Goal: Transaction & Acquisition: Purchase product/service

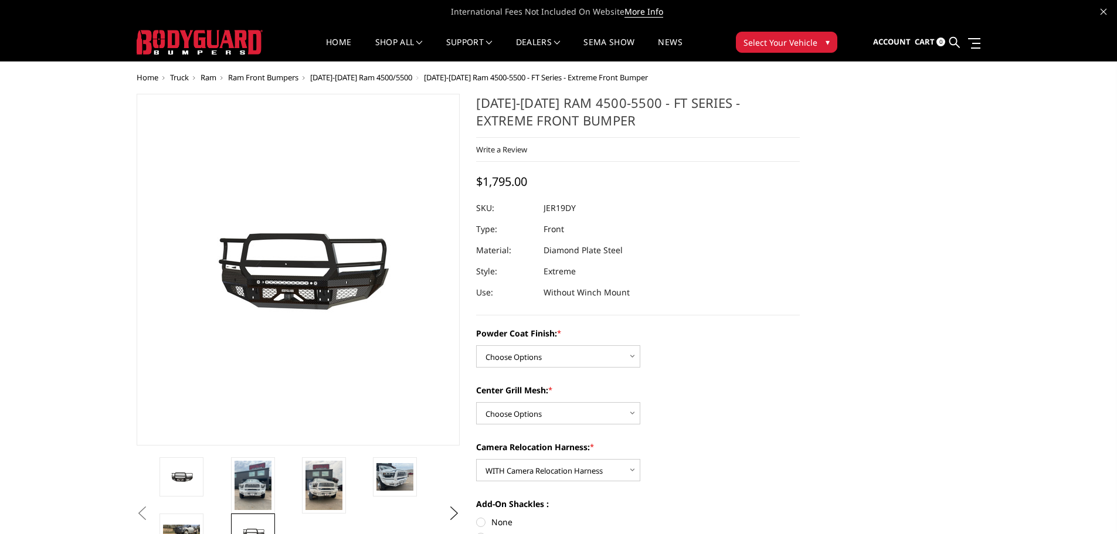
select select "3240"
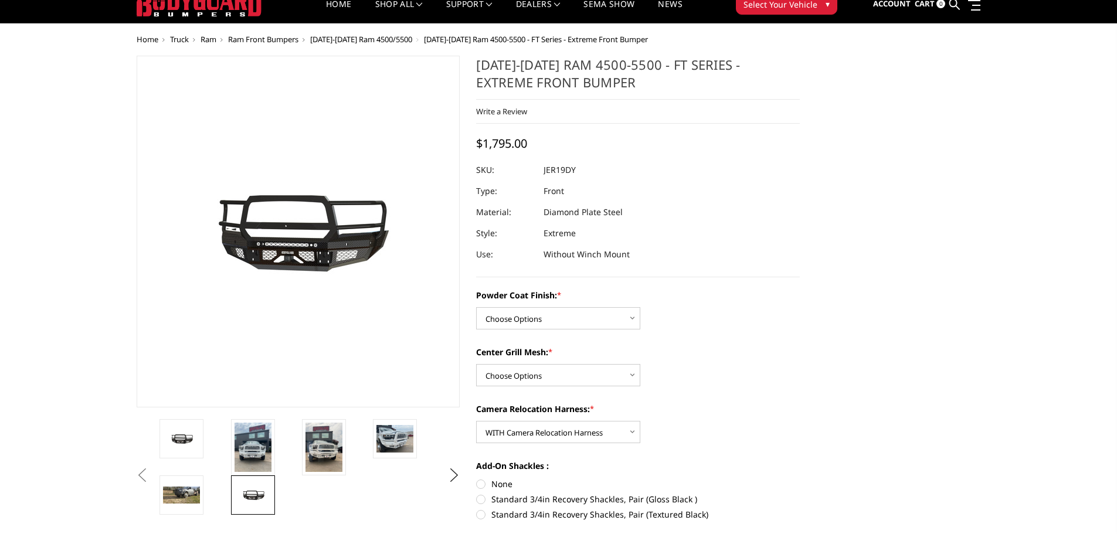
scroll to position [59, 0]
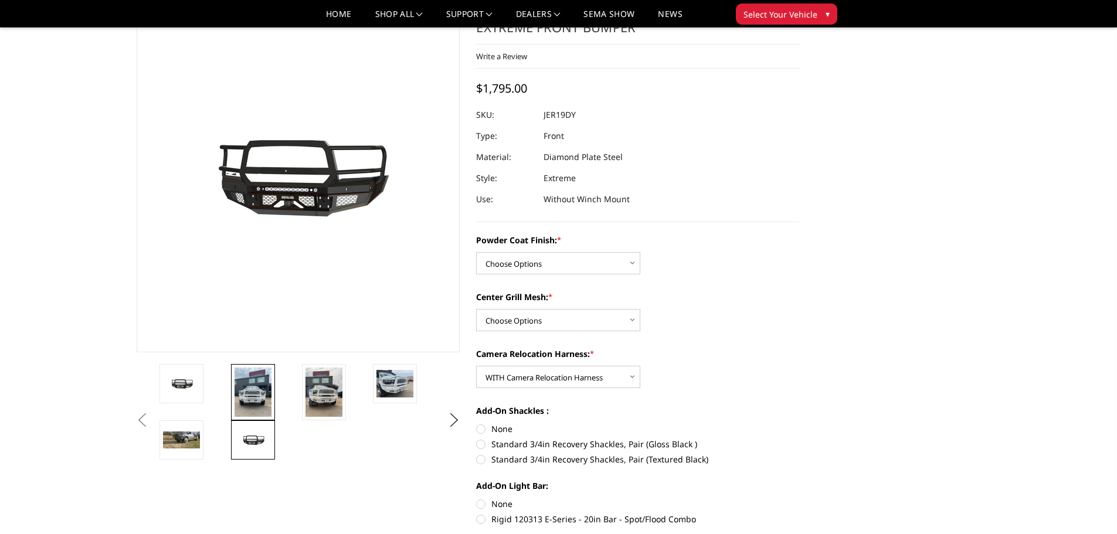
click at [254, 394] on img at bounding box center [252, 392] width 37 height 49
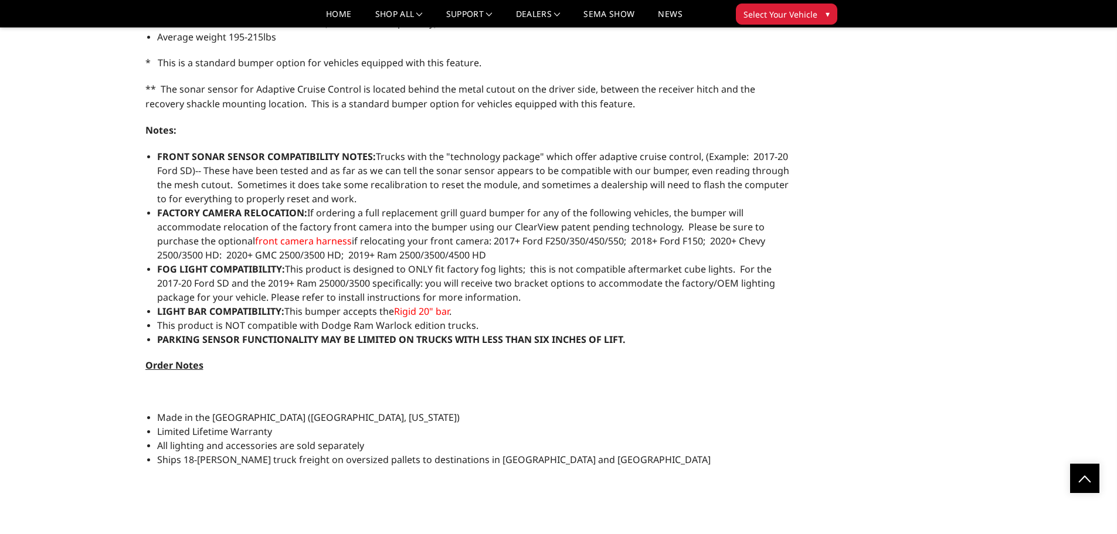
scroll to position [1524, 0]
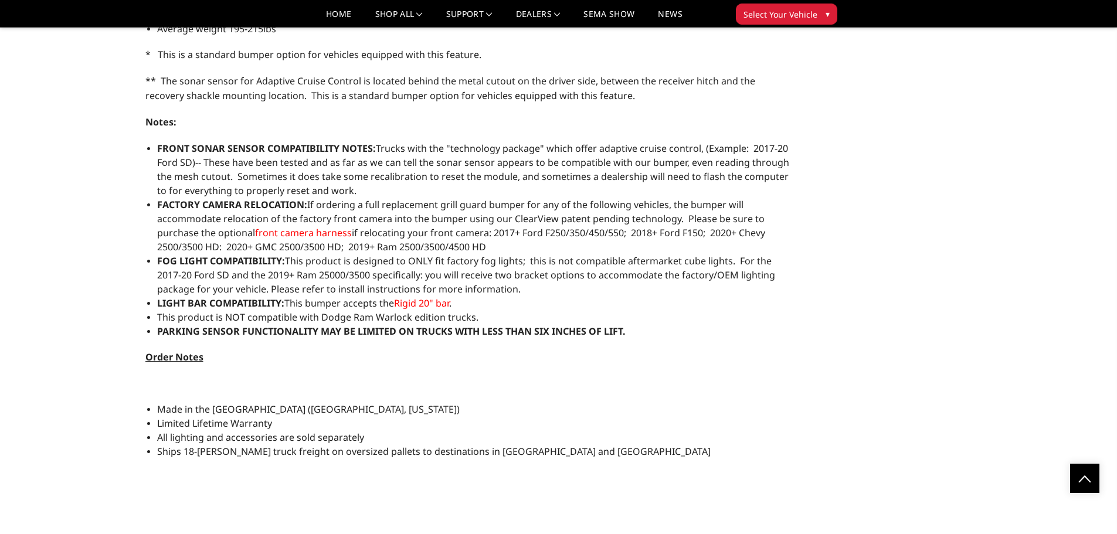
drag, startPoint x: 404, startPoint y: 149, endPoint x: 530, endPoint y: 187, distance: 131.5
click at [530, 187] on li "FRONT SONAR SENSOR COMPATIBILITY NOTES: Trucks with the "technology package" wh…" at bounding box center [474, 169] width 634 height 56
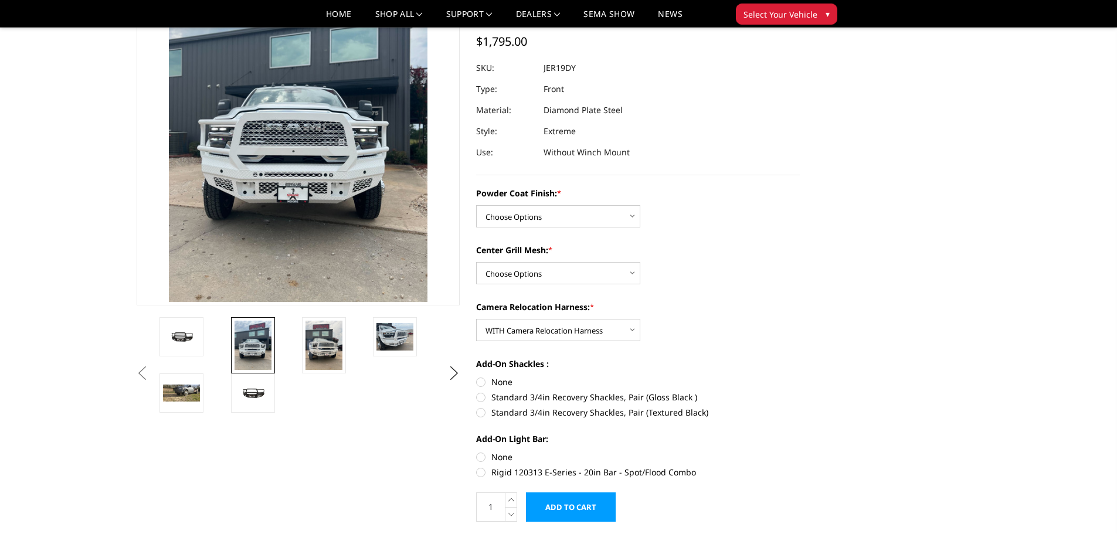
scroll to position [32, 0]
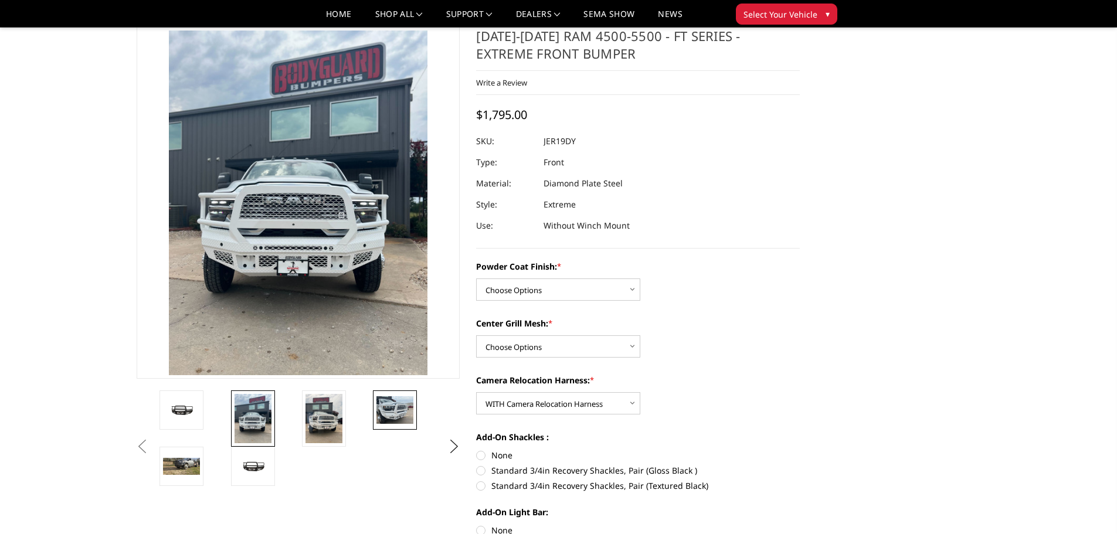
click at [397, 409] on img at bounding box center [394, 410] width 37 height 28
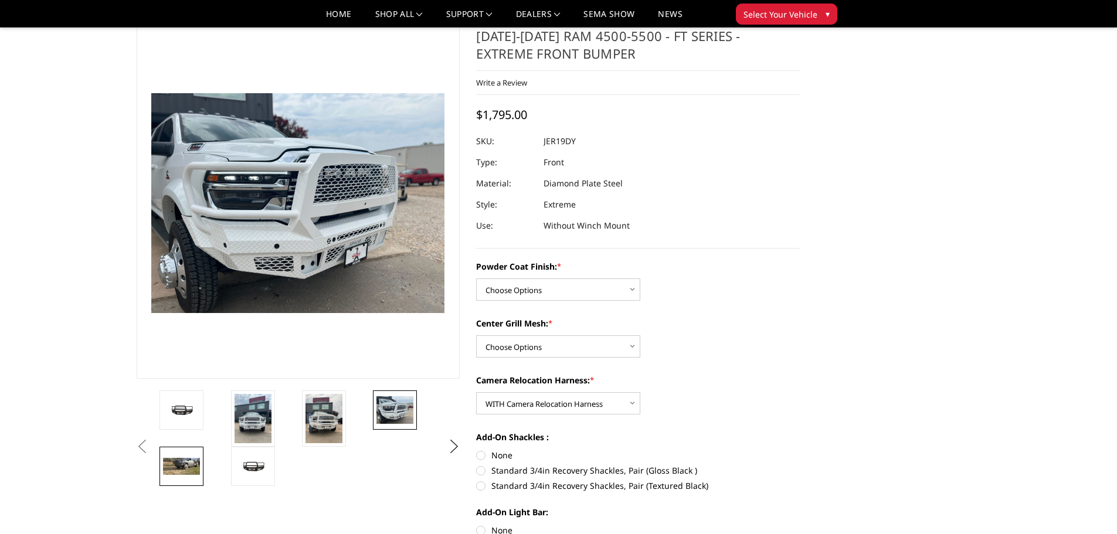
click at [179, 460] on img at bounding box center [181, 466] width 37 height 17
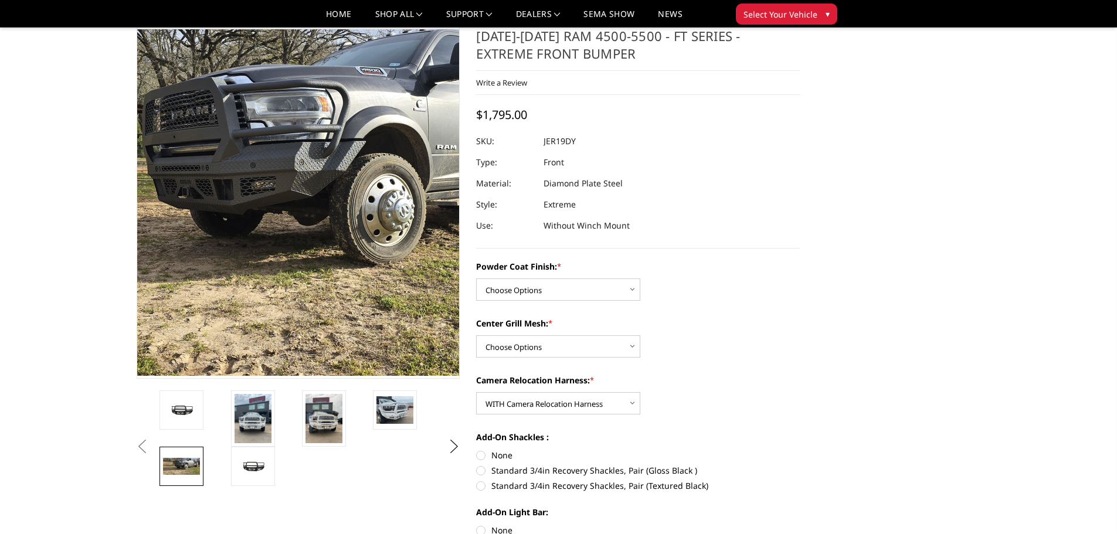
click at [304, 159] on img at bounding box center [290, 202] width 750 height 346
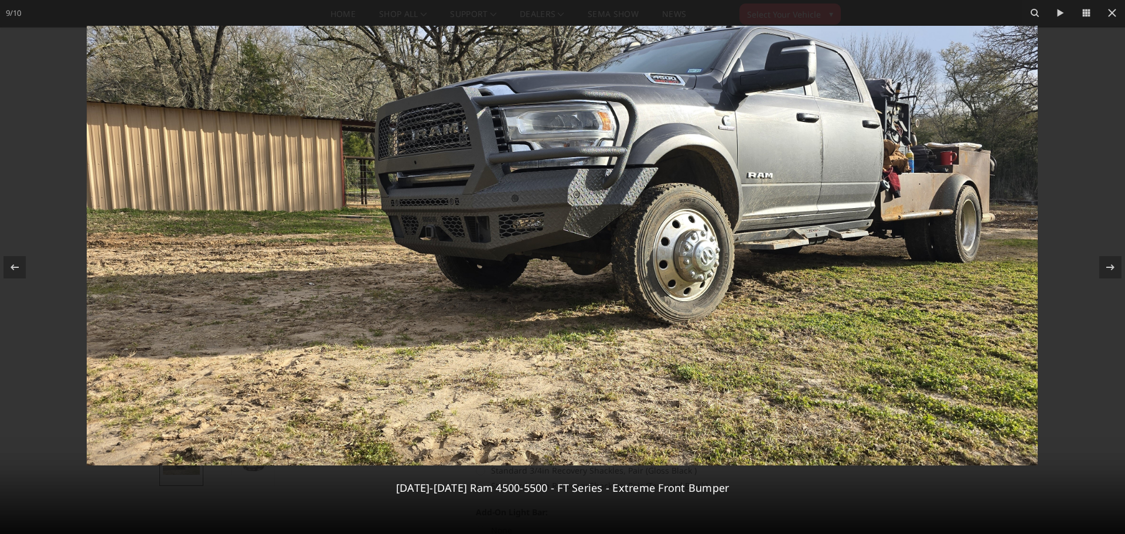
click at [573, 192] on img at bounding box center [562, 246] width 951 height 440
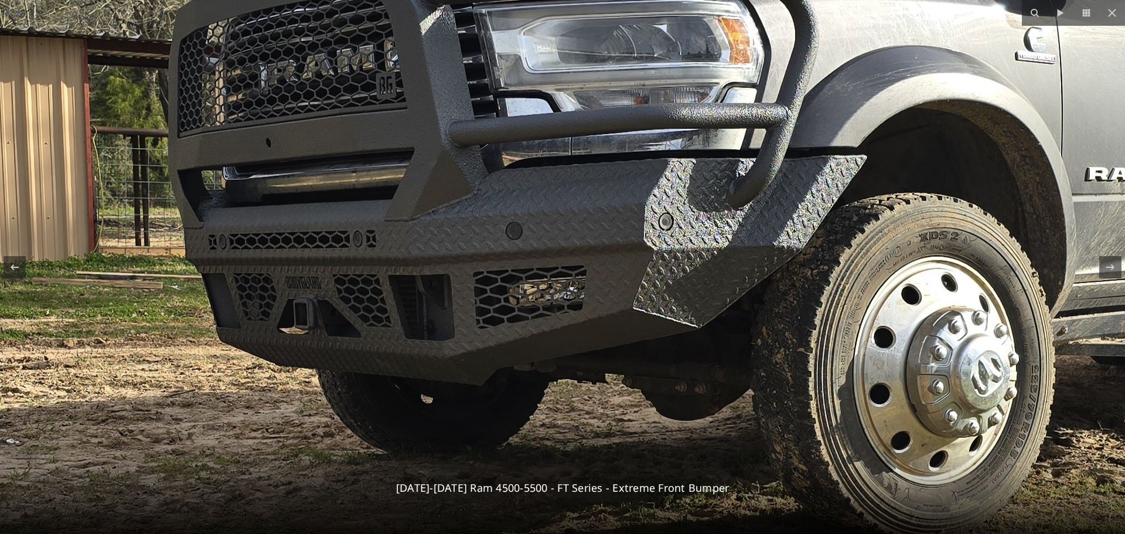
drag, startPoint x: 508, startPoint y: 224, endPoint x: 593, endPoint y: 247, distance: 88.0
click at [593, 247] on img at bounding box center [630, 347] width 2345 height 1083
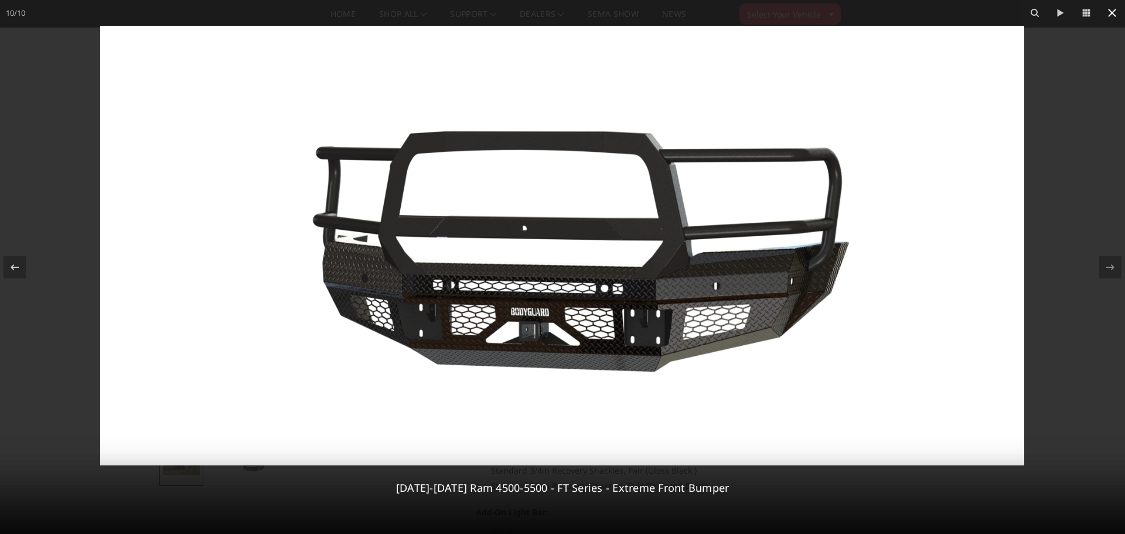
click at [1116, 13] on icon at bounding box center [1112, 13] width 14 height 14
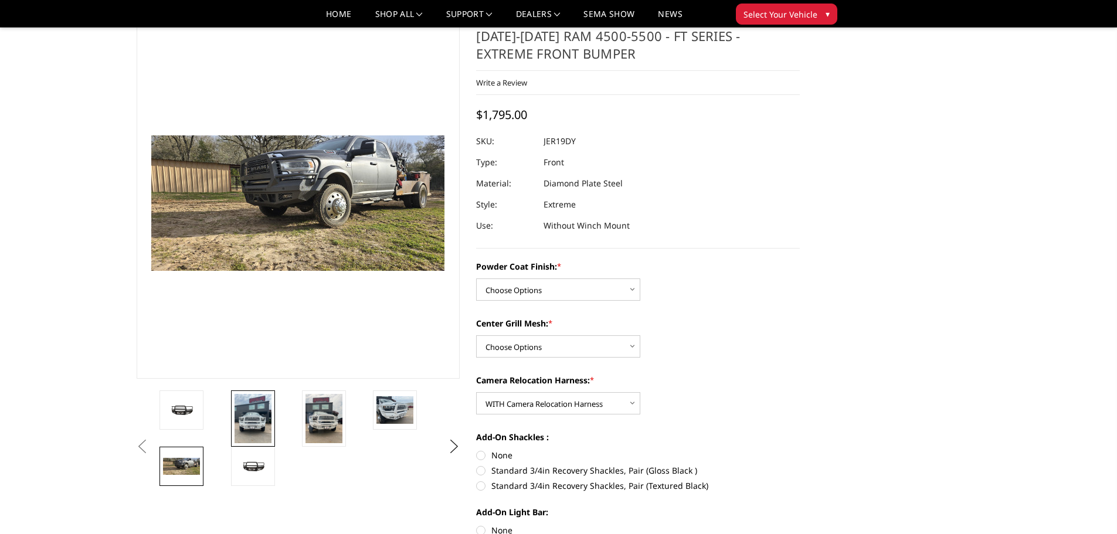
click at [254, 400] on img at bounding box center [252, 418] width 37 height 49
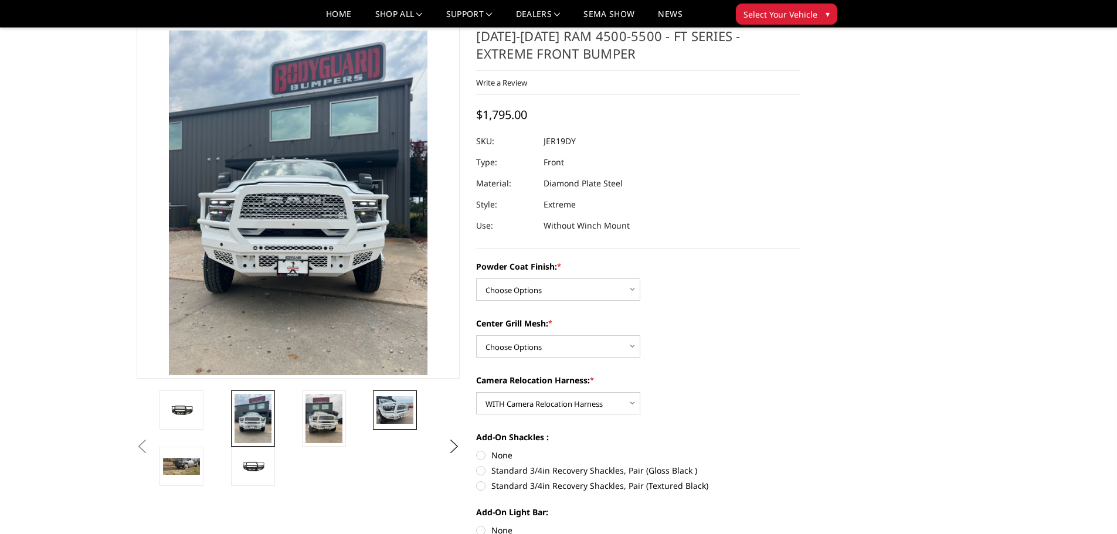
click at [409, 412] on img at bounding box center [394, 410] width 37 height 28
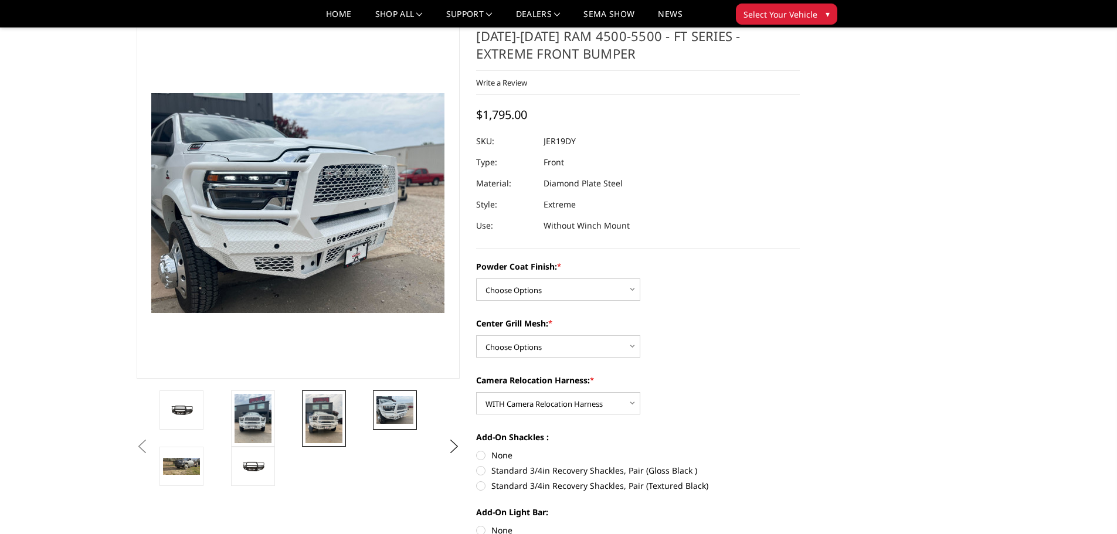
click at [315, 418] on img at bounding box center [323, 418] width 37 height 49
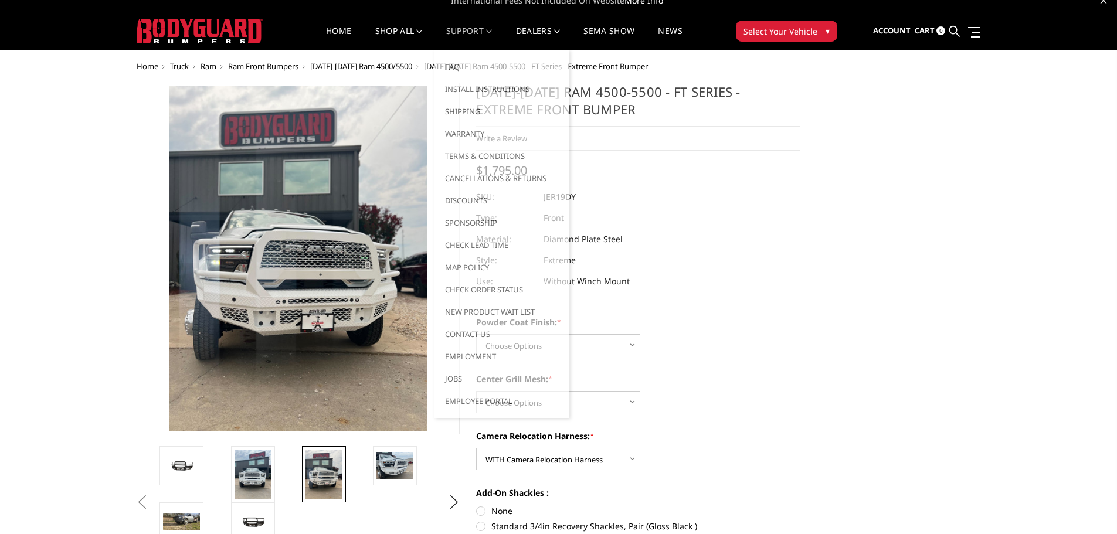
scroll to position [0, 0]
